Goal: Transaction & Acquisition: Download file/media

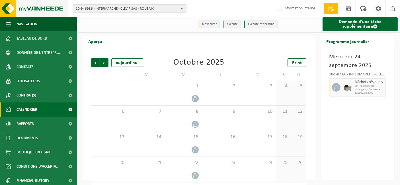
click at [23, 10] on img at bounding box center [34, 8] width 68 height 17
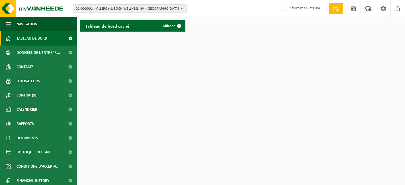
click at [97, 13] on div "01-000001 - VILLEROY & BOCH WELLNESS NV - ROESELARE 01-000001 - VILLEROY & BOCH…" at bounding box center [202, 8] width 405 height 17
click at [97, 9] on span "01-000001 - VILLEROY & BOCH WELLNESS NV - ROESELARE" at bounding box center [127, 9] width 103 height 9
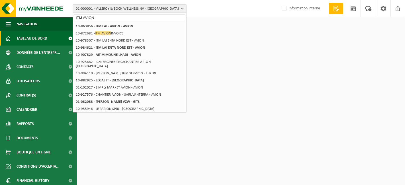
type input "ITM AVION"
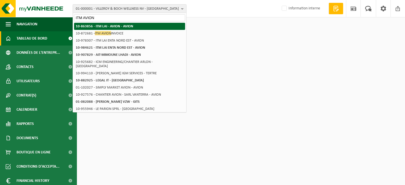
click at [102, 29] on li "10-863856 - ITM LAI - AVION - AVION" at bounding box center [129, 26] width 111 height 7
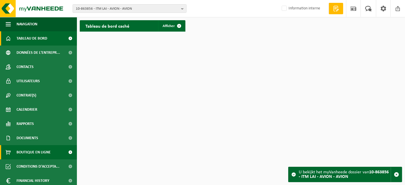
click at [22, 148] on span "Boutique en ligne" at bounding box center [34, 152] width 34 height 14
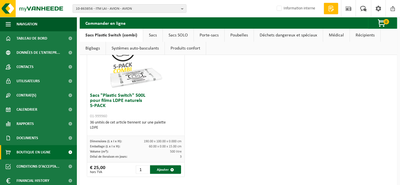
scroll to position [637, 0]
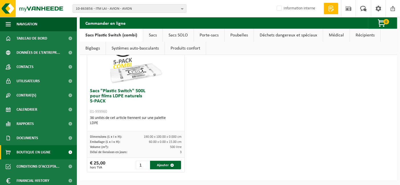
click at [90, 48] on link "Bigbags" at bounding box center [93, 48] width 26 height 13
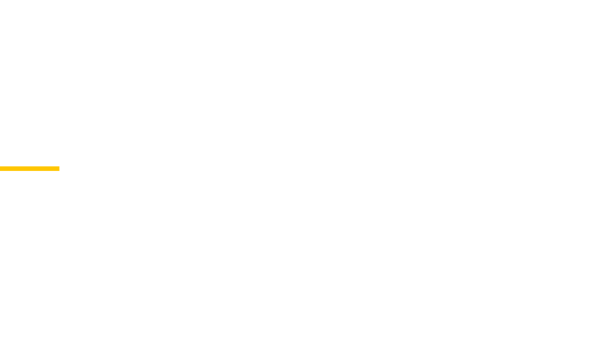
scroll to position [0, 0]
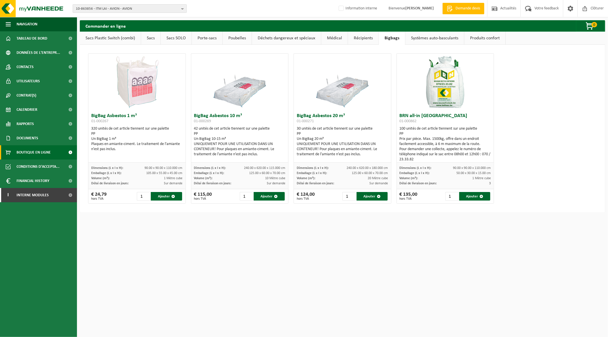
click at [92, 6] on span "10-863856 - ITM LAI - AVION - AVION" at bounding box center [127, 9] width 103 height 9
type input "intermarche gouzeaucourt"
click at [111, 25] on strong "10-961716 - INTERMARCHE - LINHEL SA - [GEOGRAPHIC_DATA]" at bounding box center [124, 27] width 96 height 4
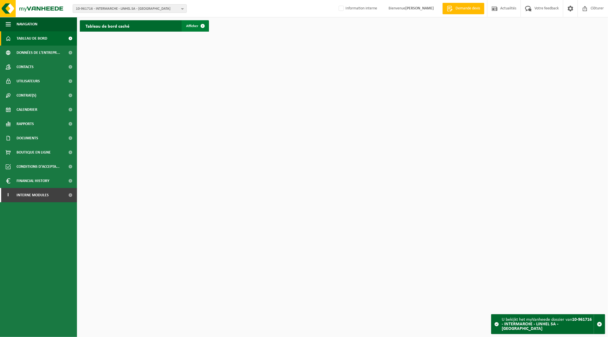
click at [187, 28] on link "Afficher" at bounding box center [195, 25] width 27 height 11
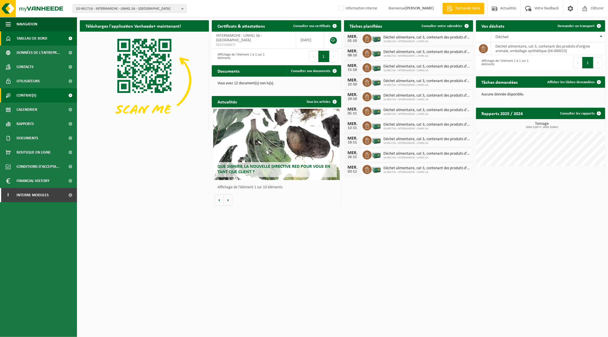
click at [41, 96] on link "Contrat(s)" at bounding box center [38, 95] width 77 height 14
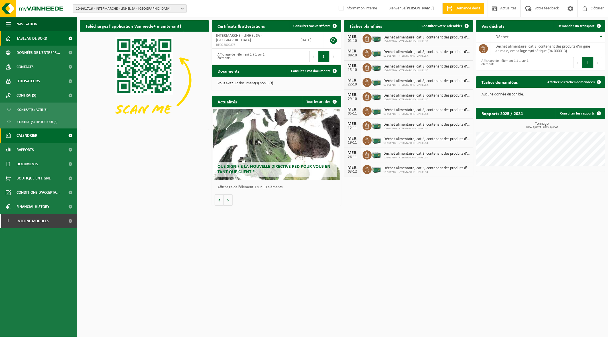
click at [23, 137] on span "Calendrier" at bounding box center [27, 136] width 21 height 14
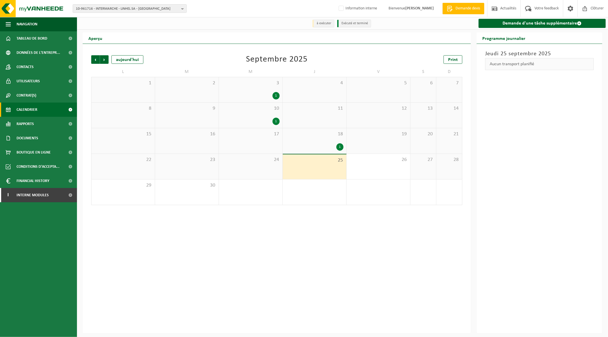
click at [273, 100] on div "3 1" at bounding box center [251, 89] width 64 height 25
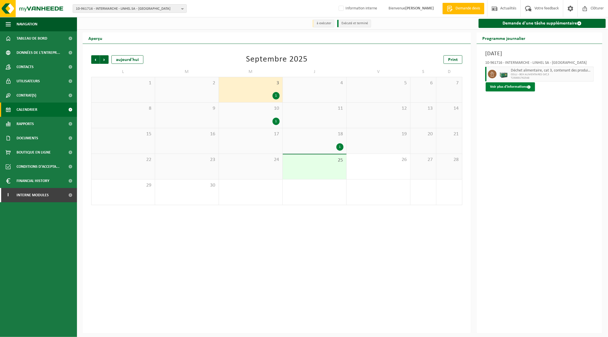
click at [510, 88] on button "Voir plus d'informations" at bounding box center [510, 86] width 49 height 9
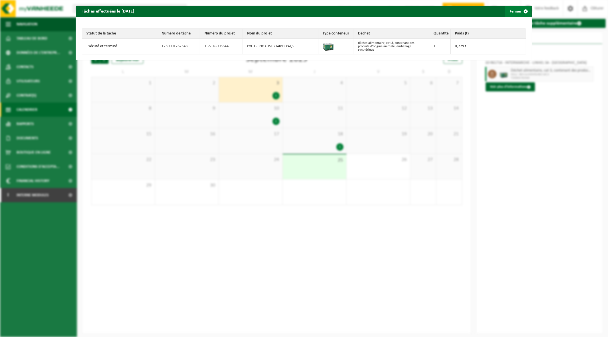
click at [520, 10] on span "button" at bounding box center [525, 11] width 11 height 11
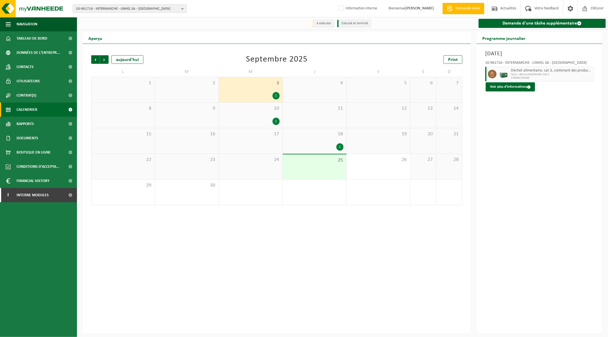
click at [274, 119] on div "1" at bounding box center [275, 121] width 7 height 7
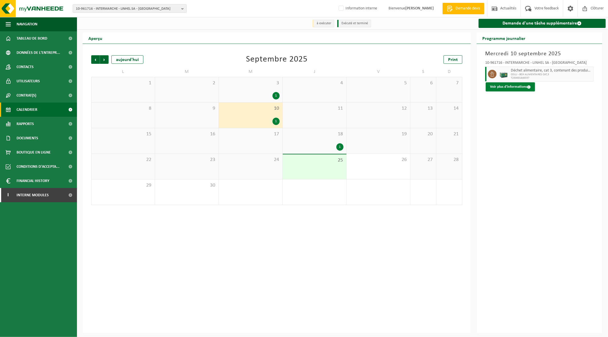
click at [514, 88] on button "Voir plus d'informations" at bounding box center [510, 86] width 49 height 9
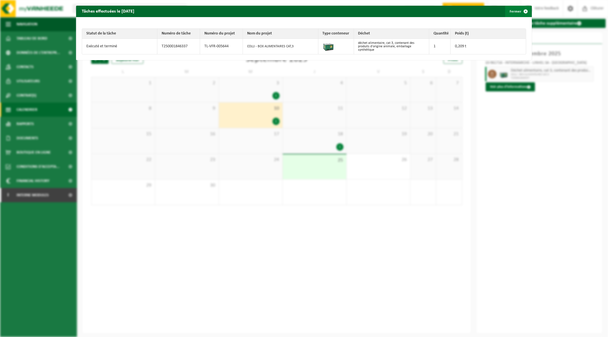
click at [510, 10] on button "Fermer" at bounding box center [518, 11] width 26 height 11
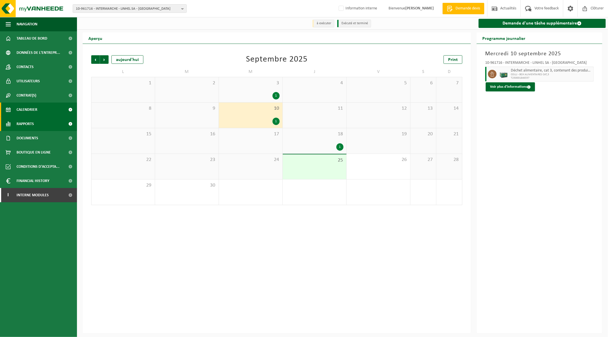
click at [35, 125] on link "Rapports" at bounding box center [38, 124] width 77 height 14
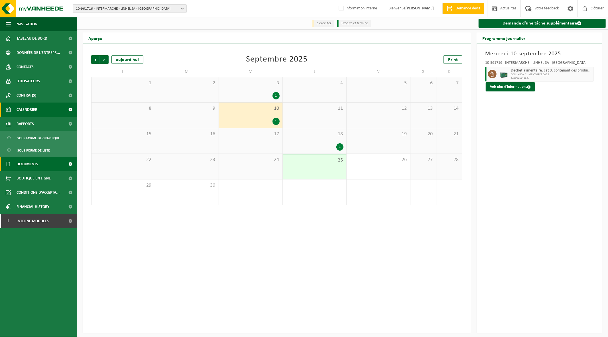
click at [30, 166] on span "Documents" at bounding box center [28, 164] width 22 height 14
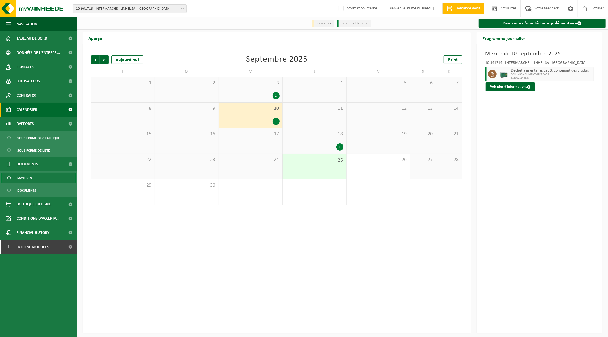
click at [31, 178] on span "Factures" at bounding box center [24, 178] width 15 height 11
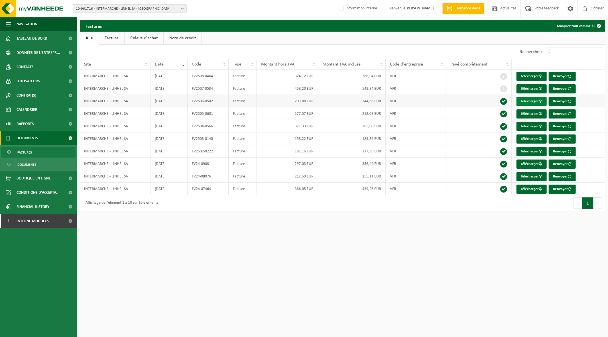
click at [528, 102] on link "Télécharger" at bounding box center [531, 101] width 30 height 9
click at [524, 88] on link "Télécharger" at bounding box center [531, 88] width 30 height 9
click at [523, 78] on link "Télécharger" at bounding box center [531, 76] width 30 height 9
